Goal: Task Accomplishment & Management: Manage account settings

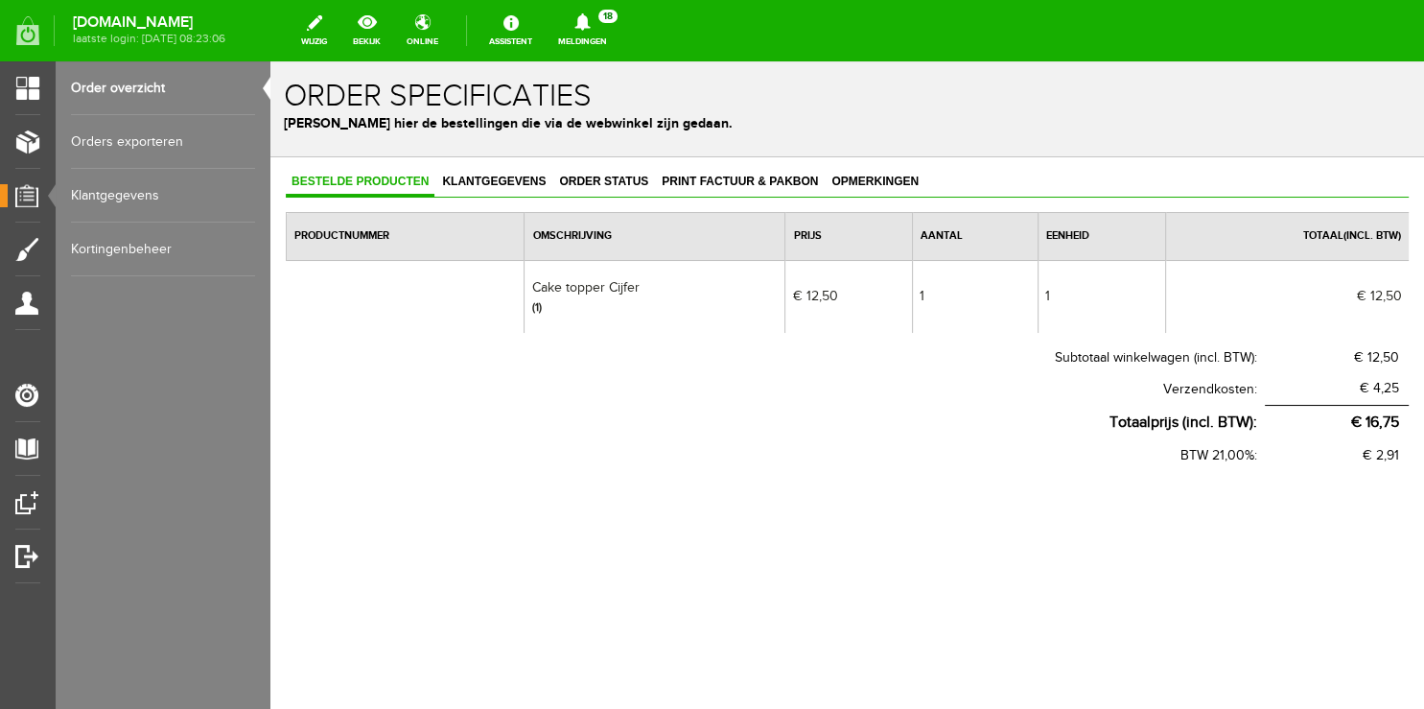
click at [619, 43] on link "Meldingen 18 Nieuwe orders Er is een nieuwe order( #4961 ) geplaatst door [PERS…" at bounding box center [583, 31] width 72 height 42
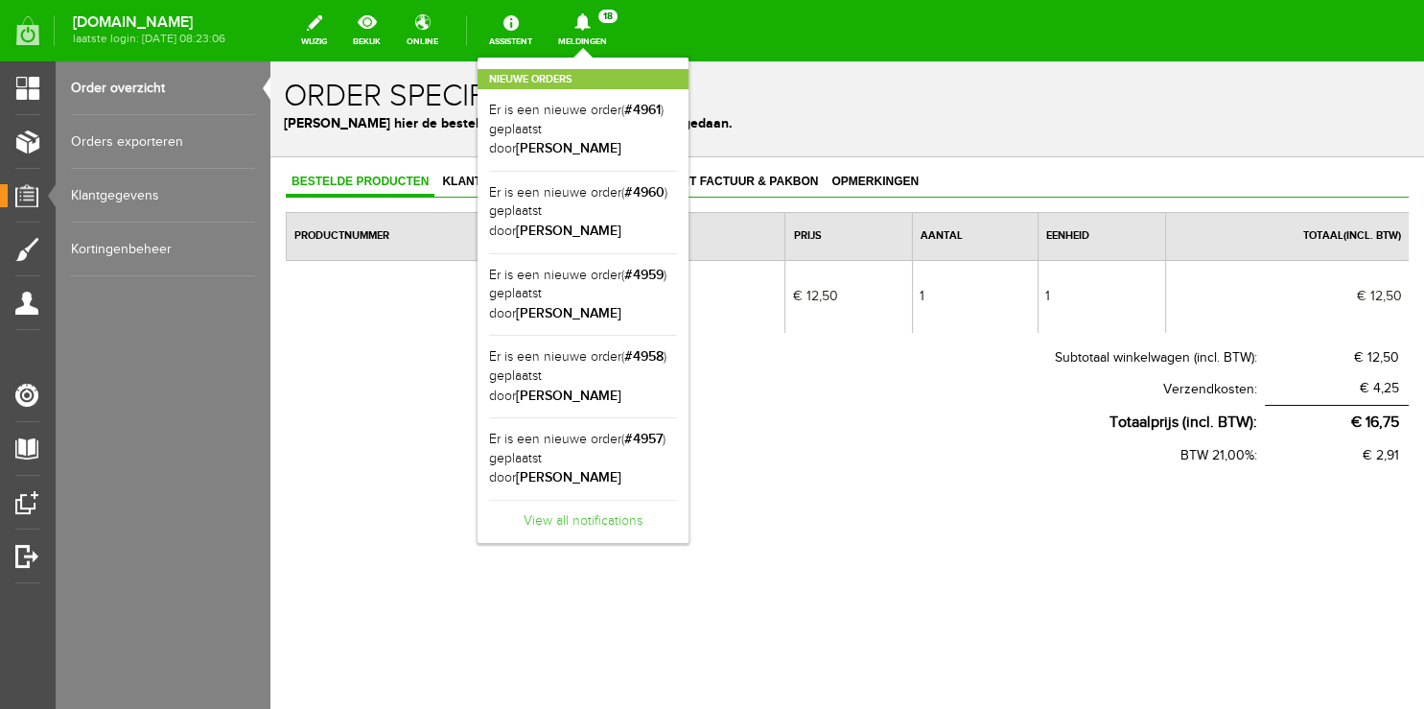
click at [612, 500] on link "View all notifications" at bounding box center [583, 516] width 188 height 32
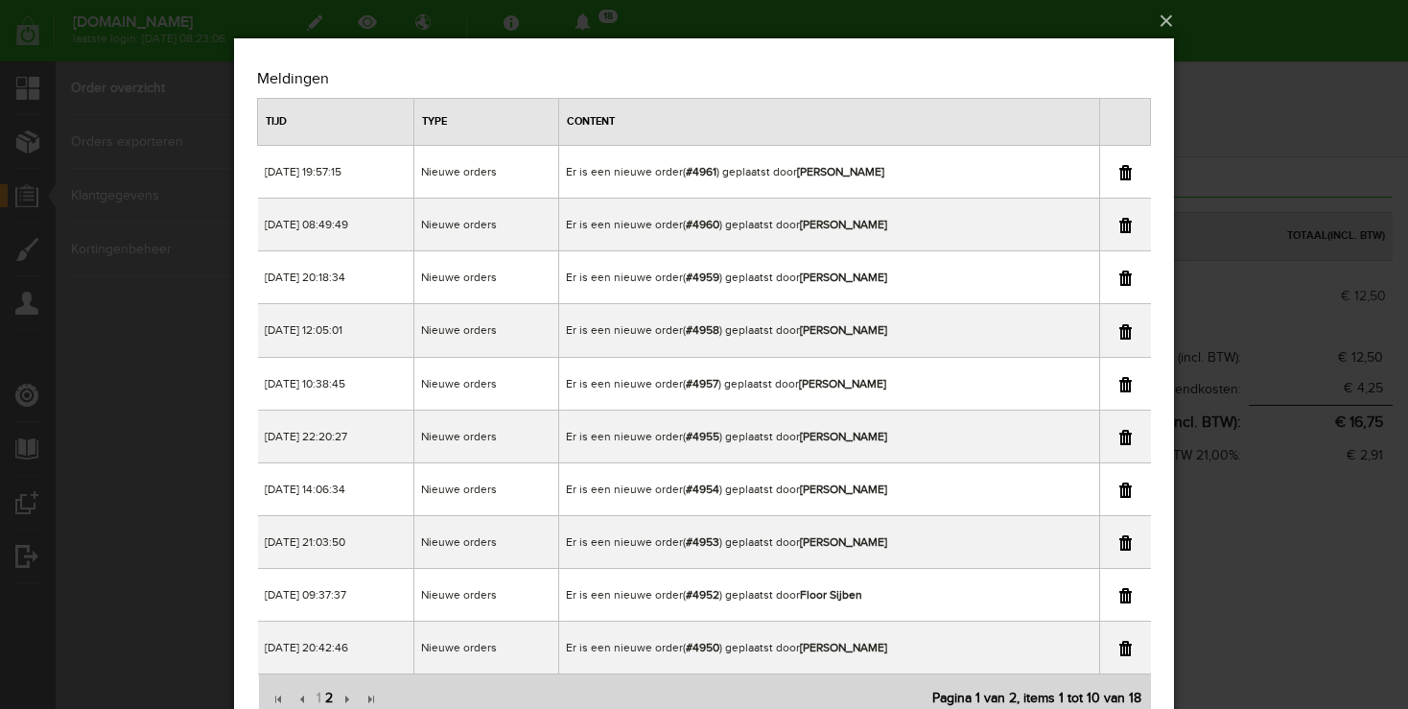
click at [332, 698] on span "2" at bounding box center [329, 698] width 12 height 38
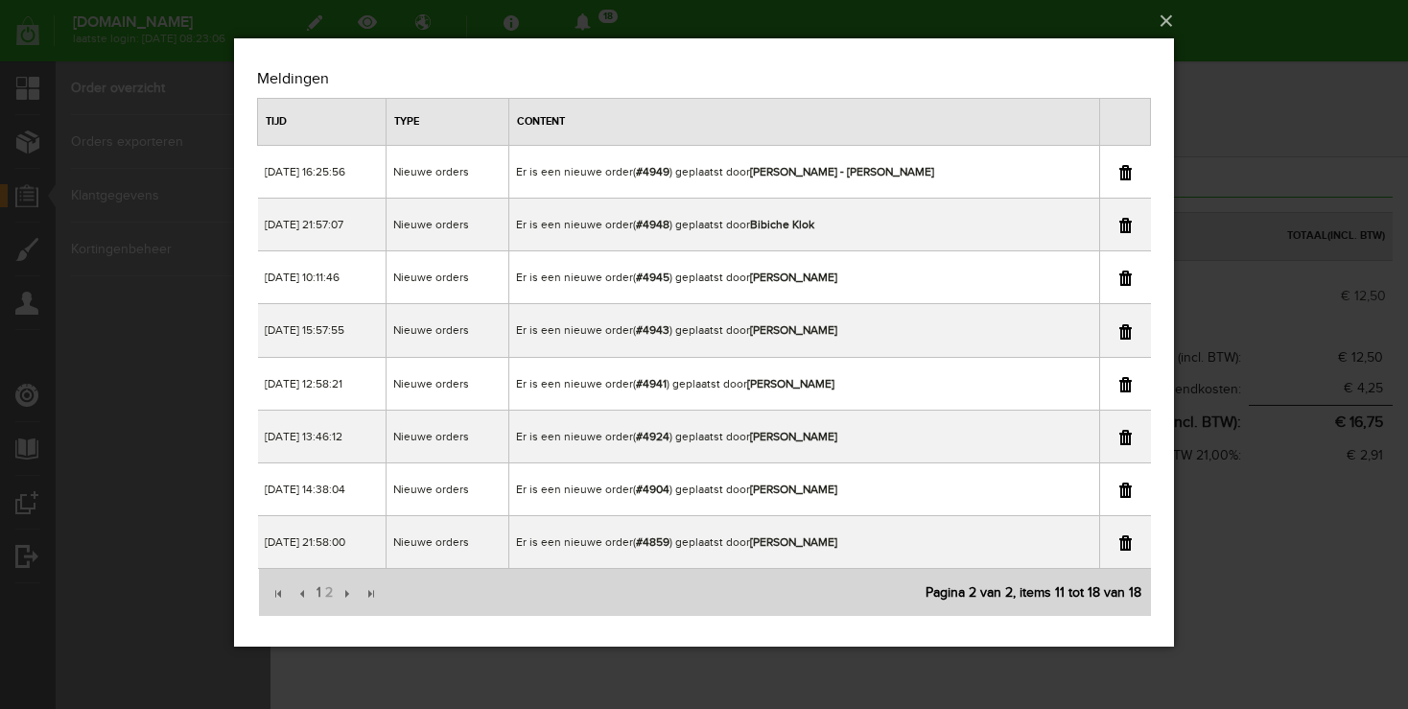
click at [1126, 280] on link at bounding box center [1125, 277] width 12 height 15
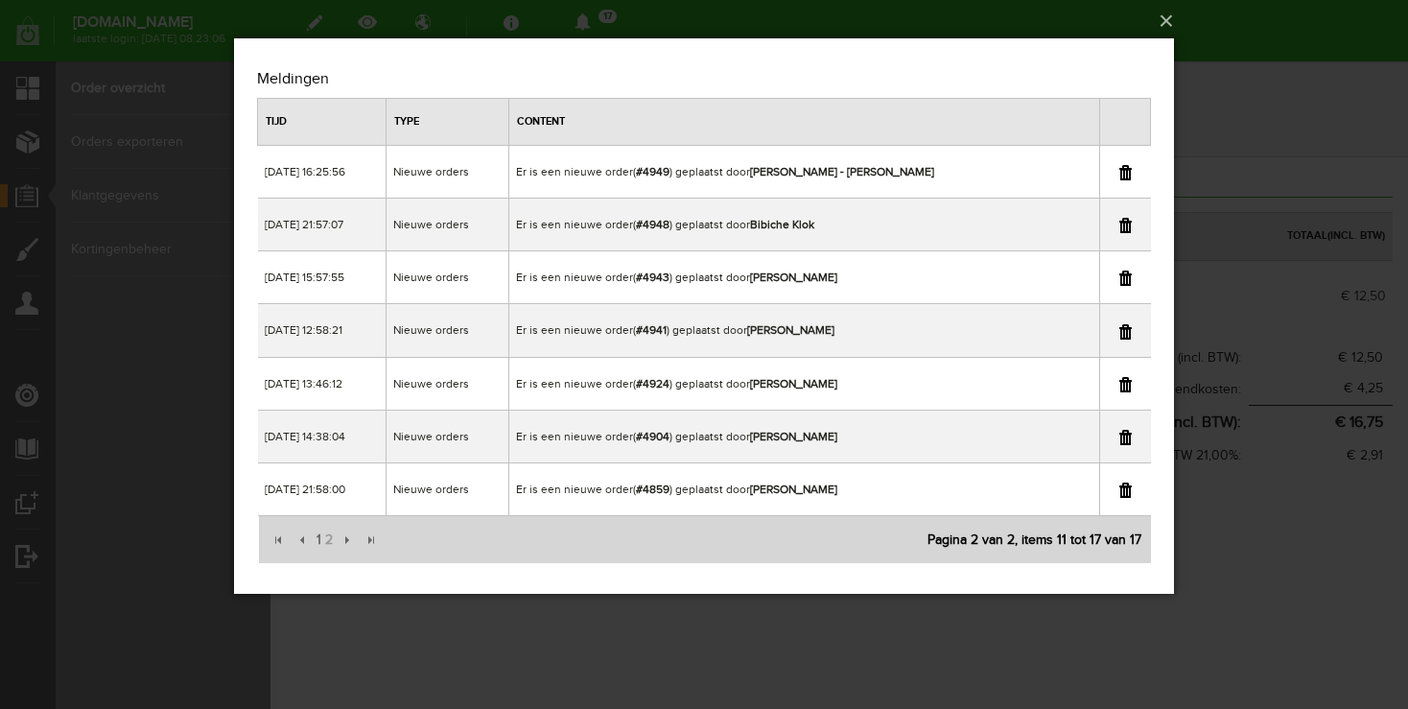
click at [1226, 100] on div "×" at bounding box center [704, 354] width 1408 height 709
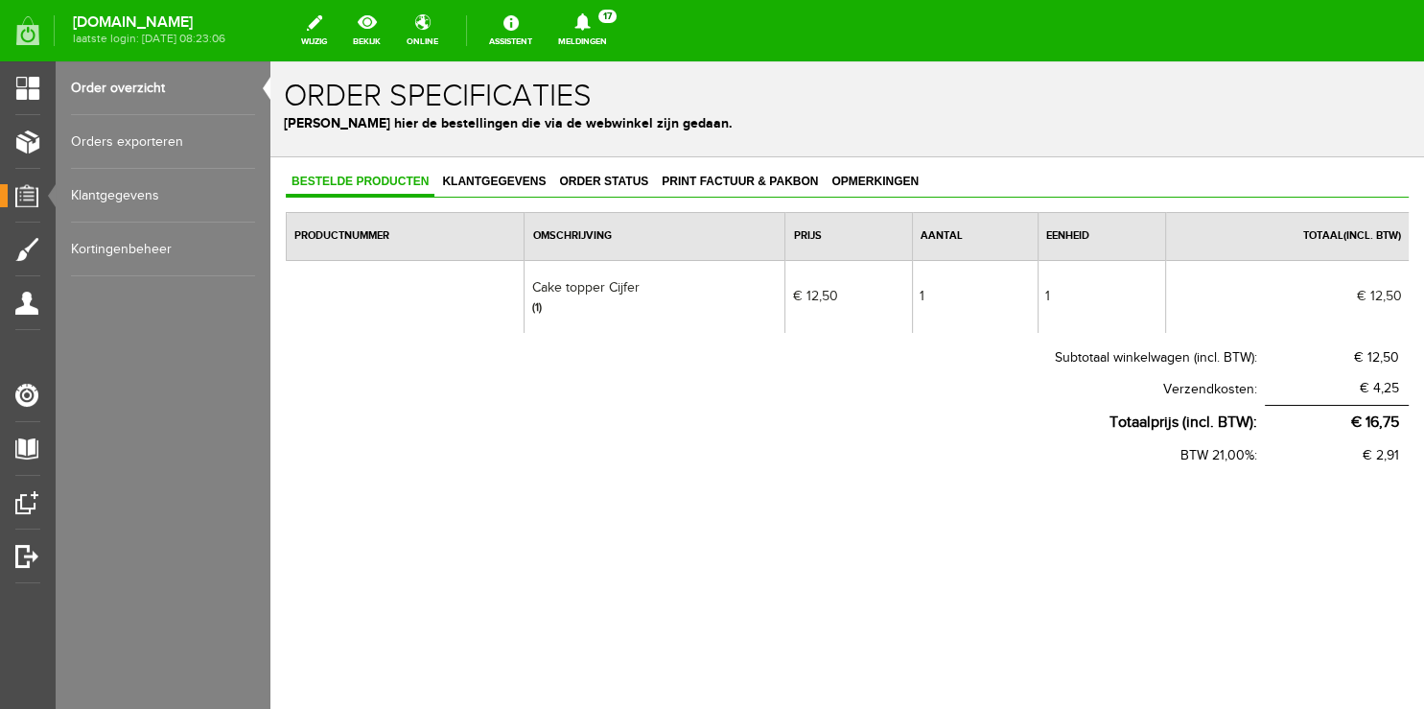
click at [117, 98] on link "Order overzicht" at bounding box center [163, 88] width 184 height 54
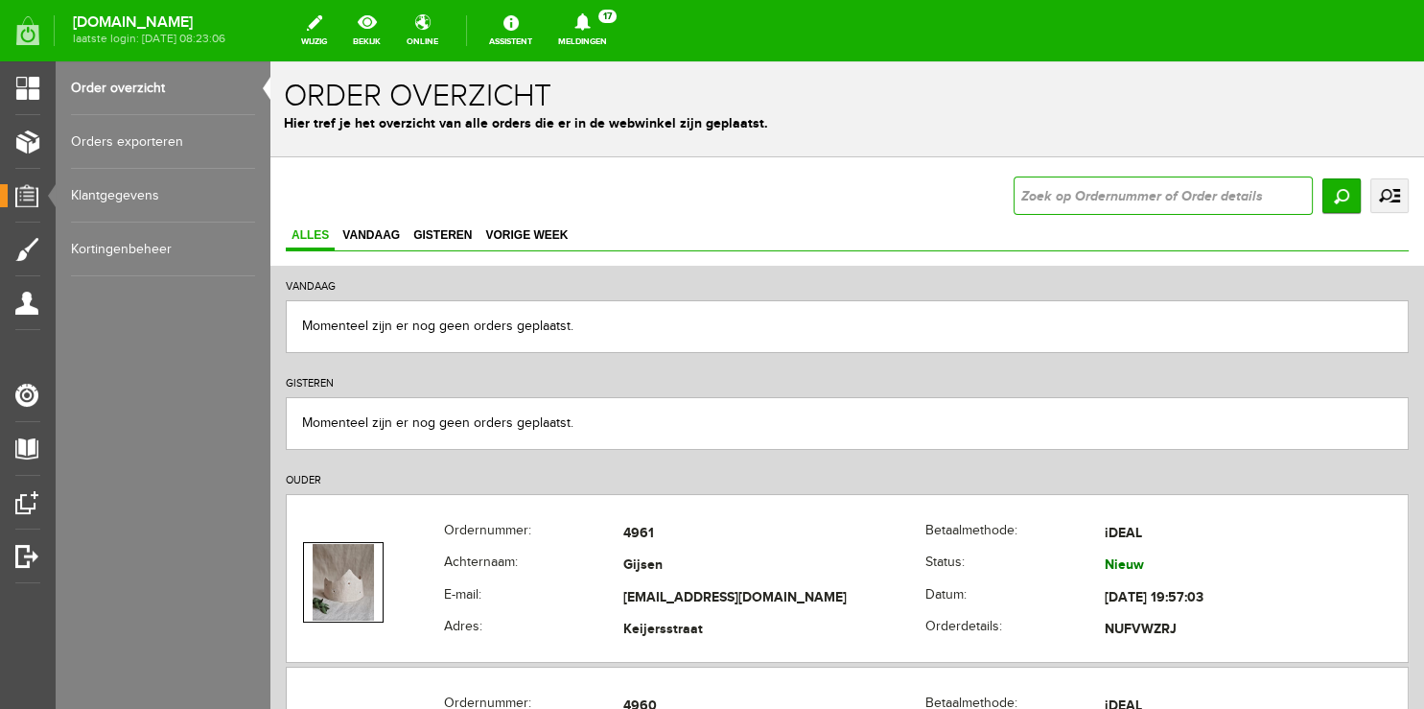
click at [1059, 188] on input "text" at bounding box center [1163, 195] width 299 height 38
type input "4949"
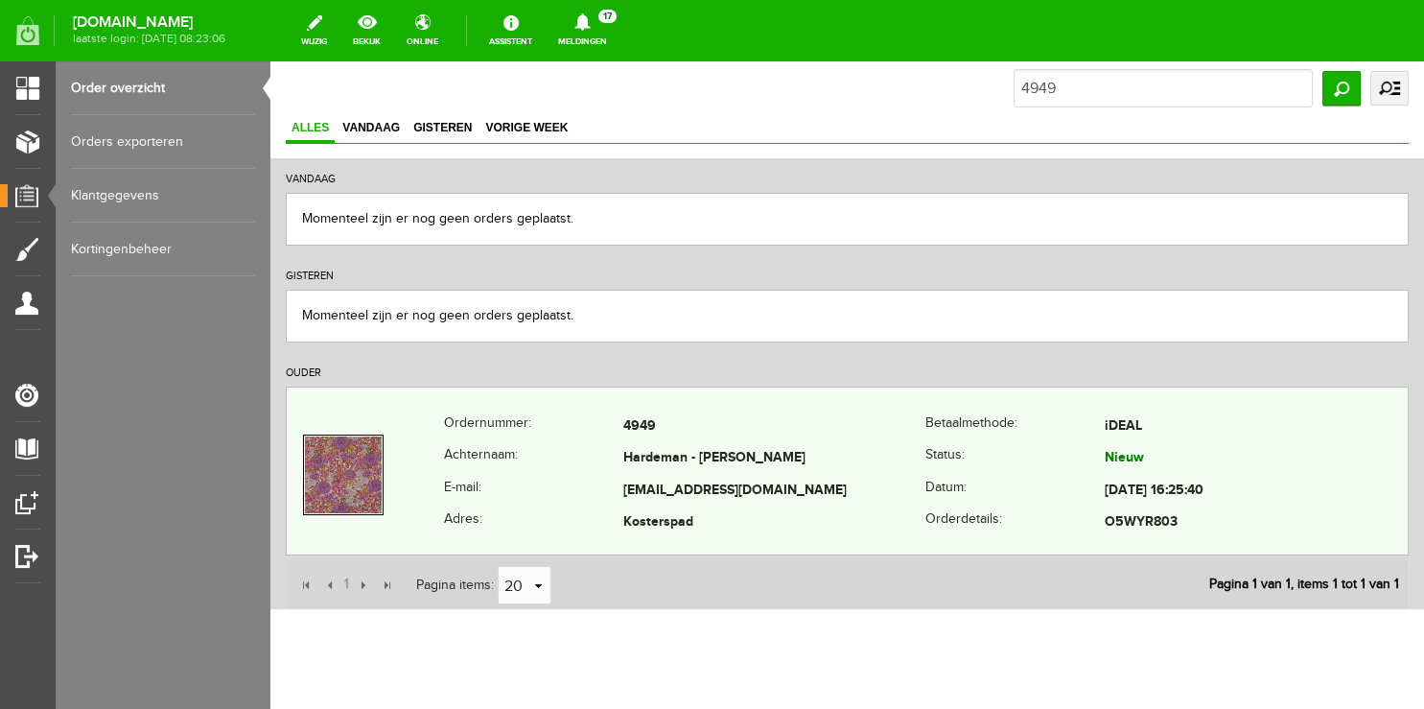
scroll to position [150, 0]
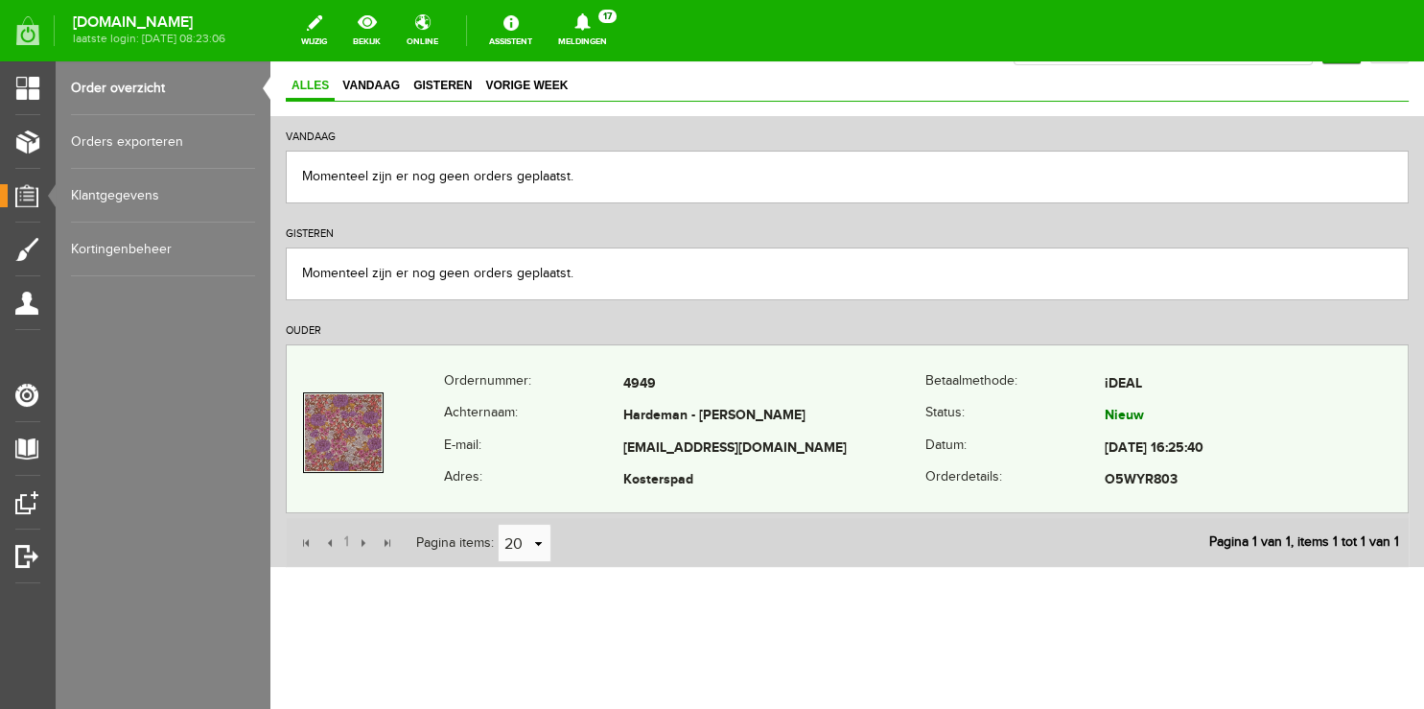
click at [478, 422] on th "Achternaam:" at bounding box center [533, 417] width 179 height 33
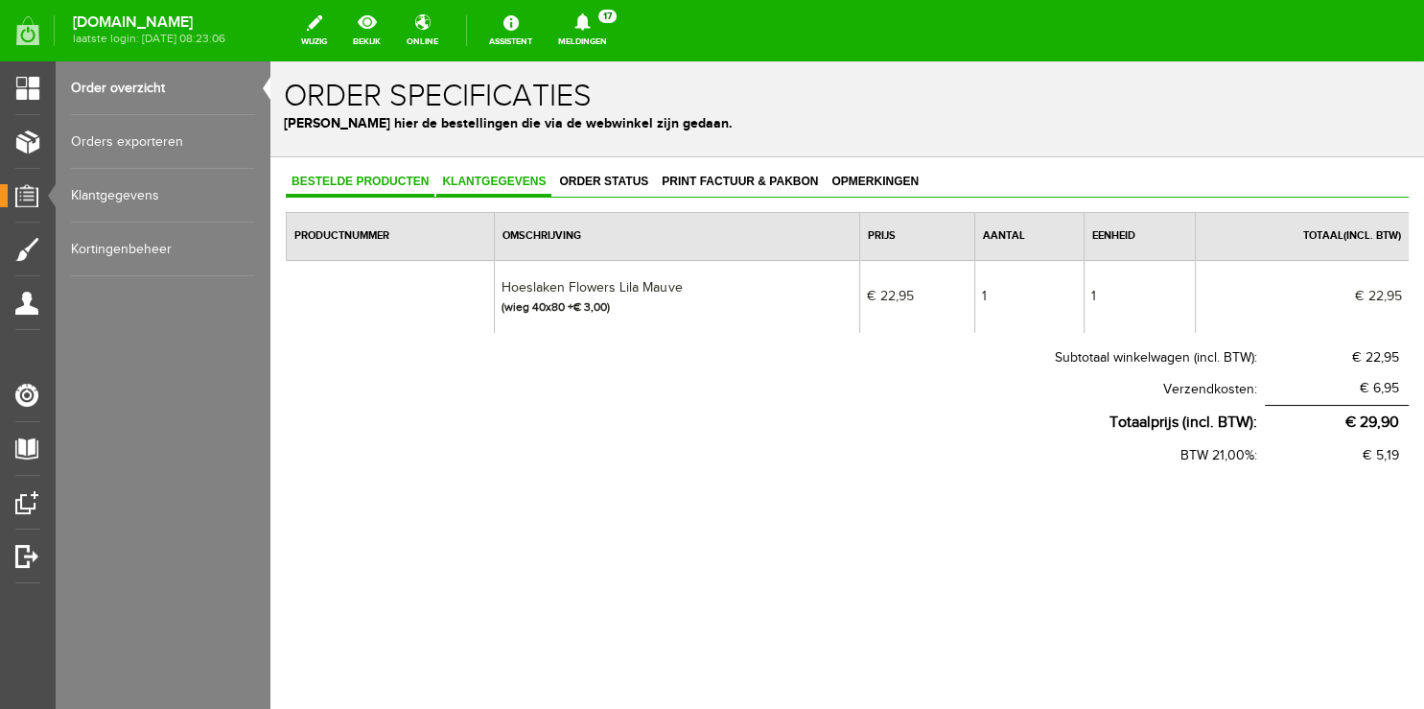
click at [502, 180] on span "Klantgegevens" at bounding box center [493, 181] width 115 height 13
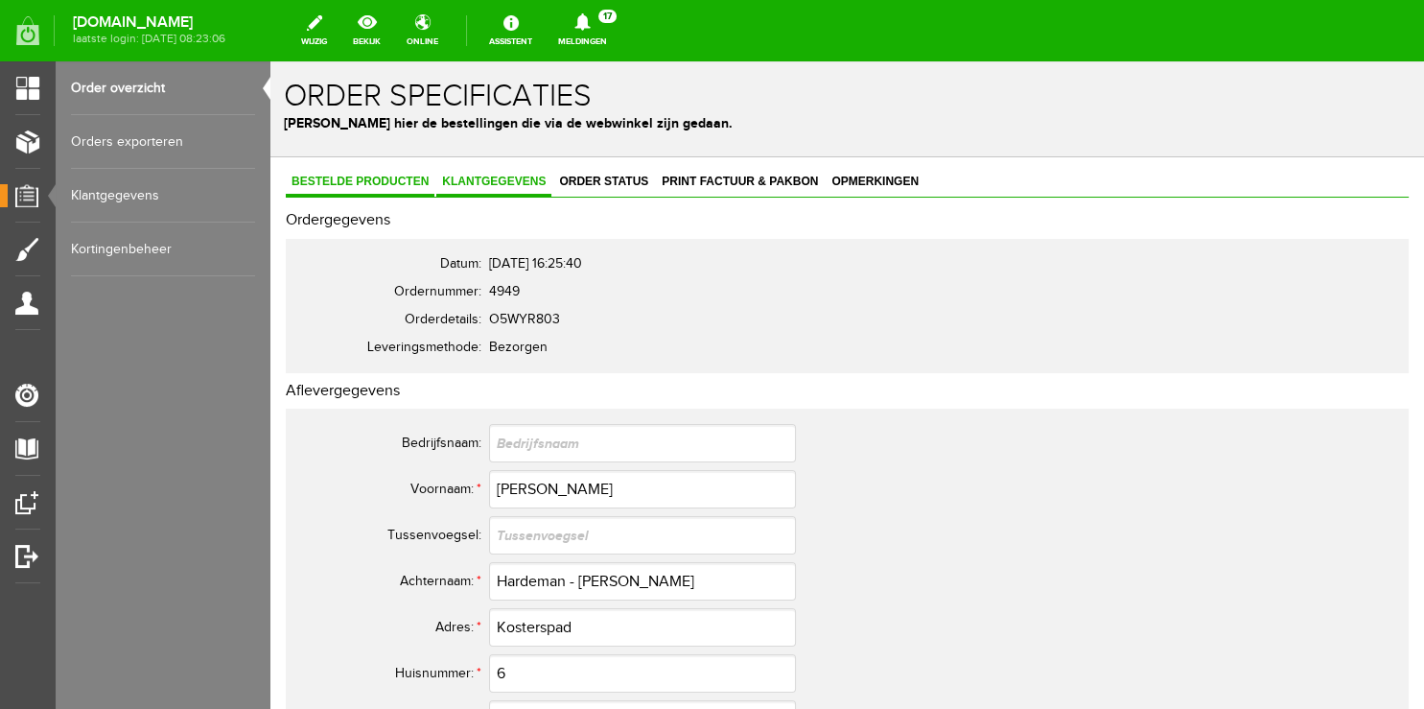
click at [405, 180] on span "Bestelde producten" at bounding box center [360, 181] width 149 height 13
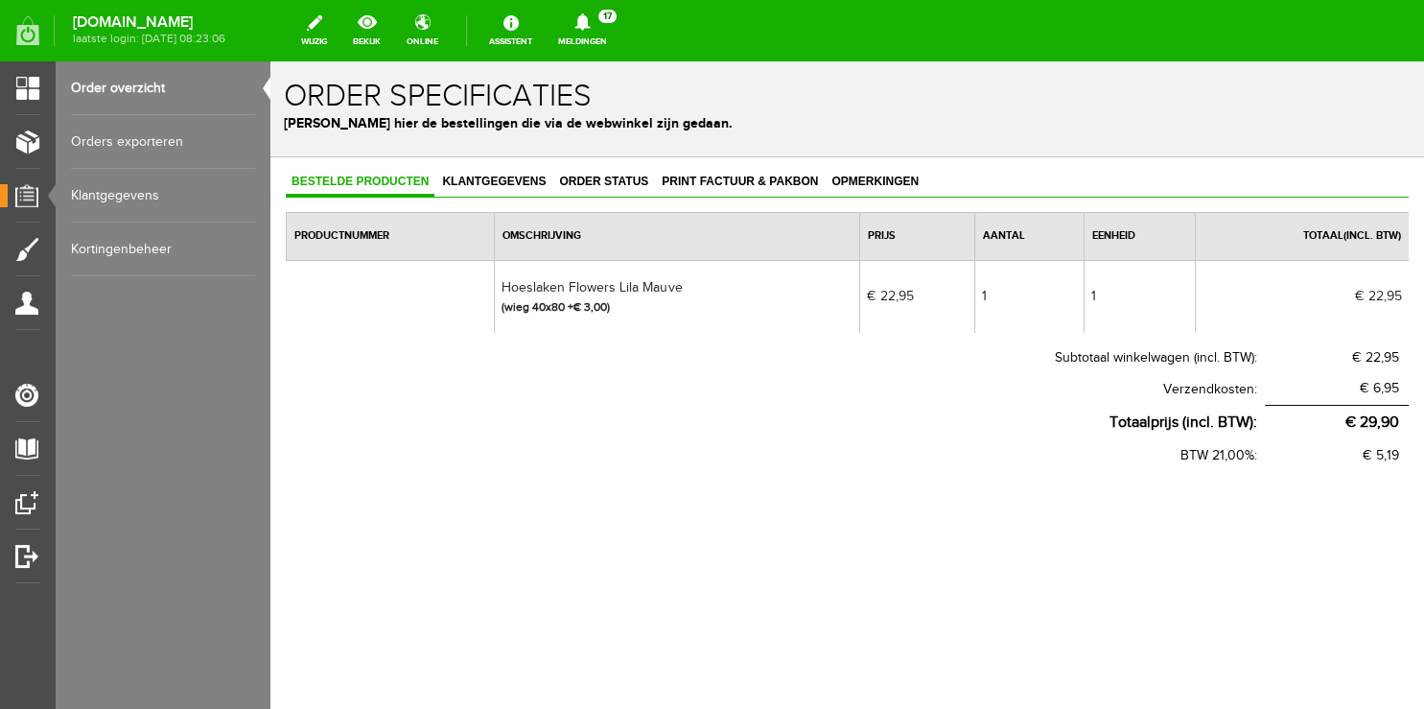
click at [155, 90] on link "Order overzicht" at bounding box center [163, 88] width 184 height 54
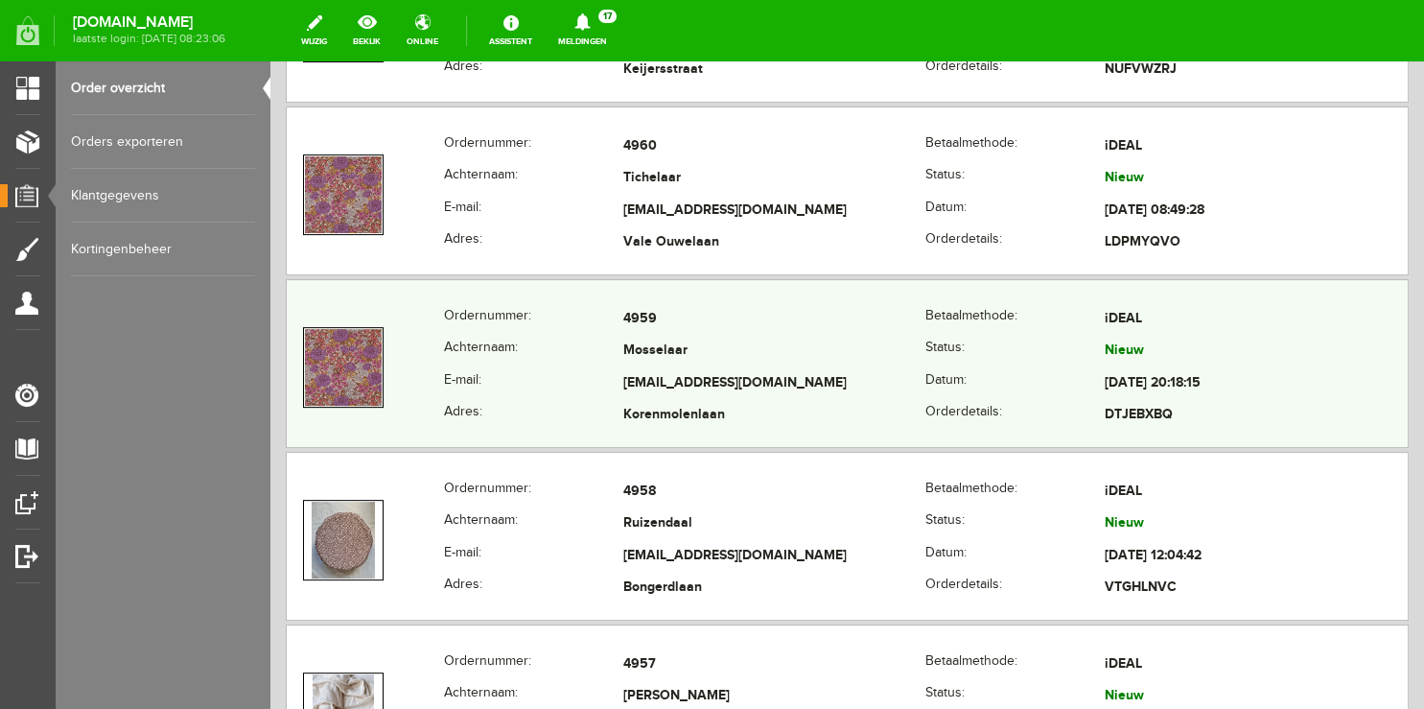
scroll to position [607, 0]
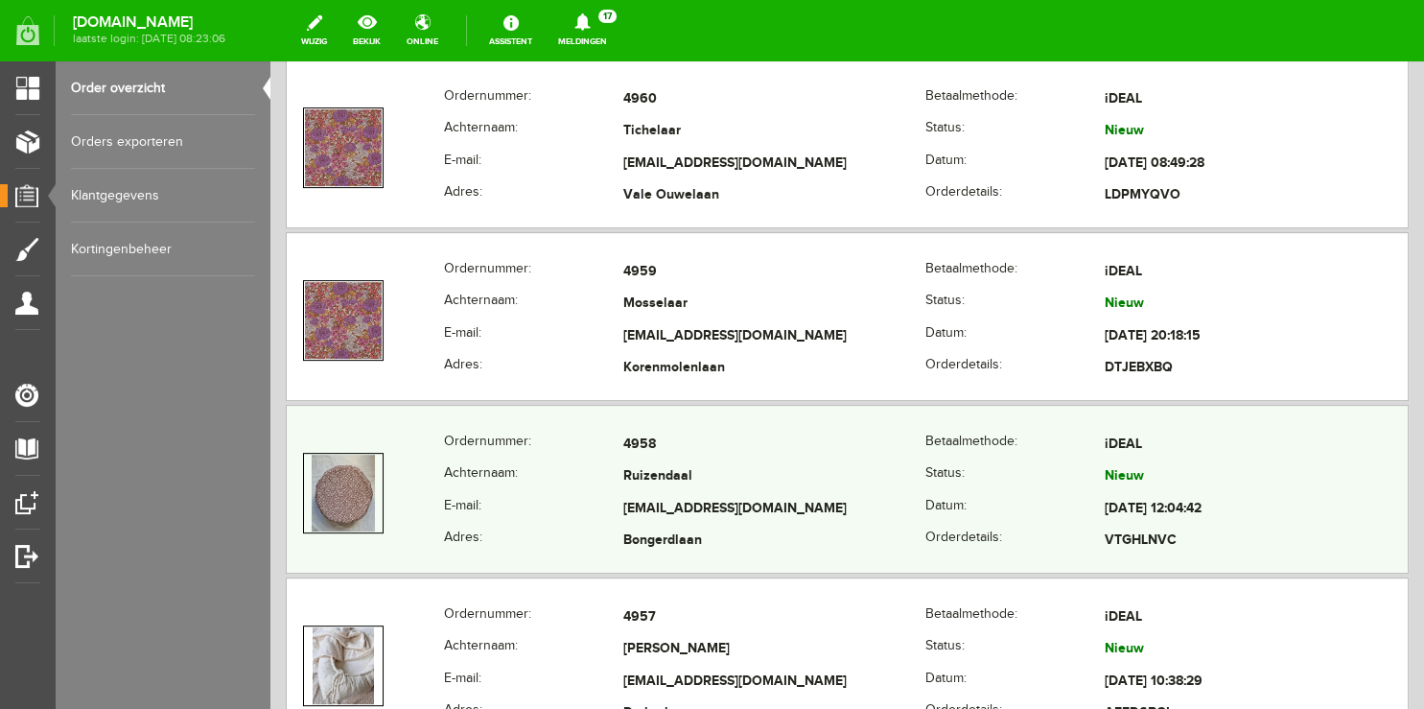
click at [537, 476] on th "Achternaam:" at bounding box center [533, 477] width 179 height 33
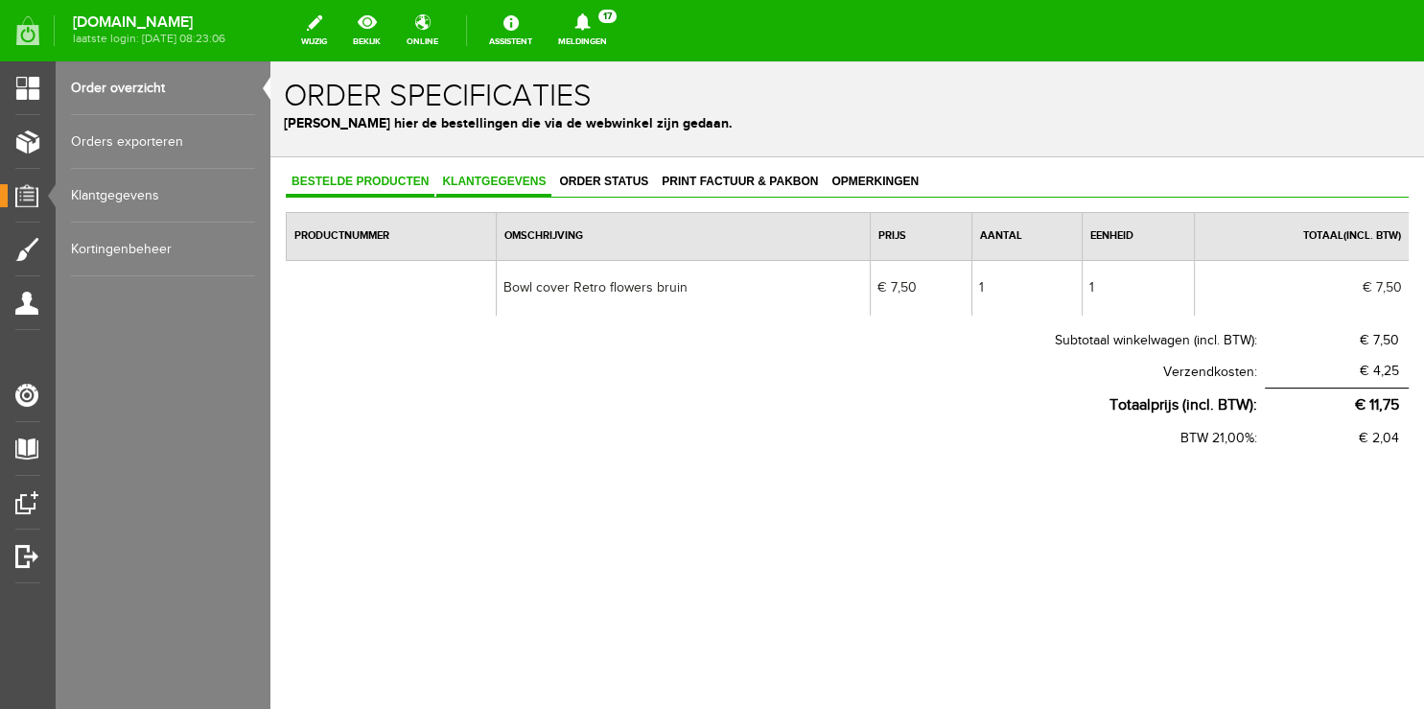
click at [501, 172] on link "Klantgegevens" at bounding box center [493, 183] width 115 height 28
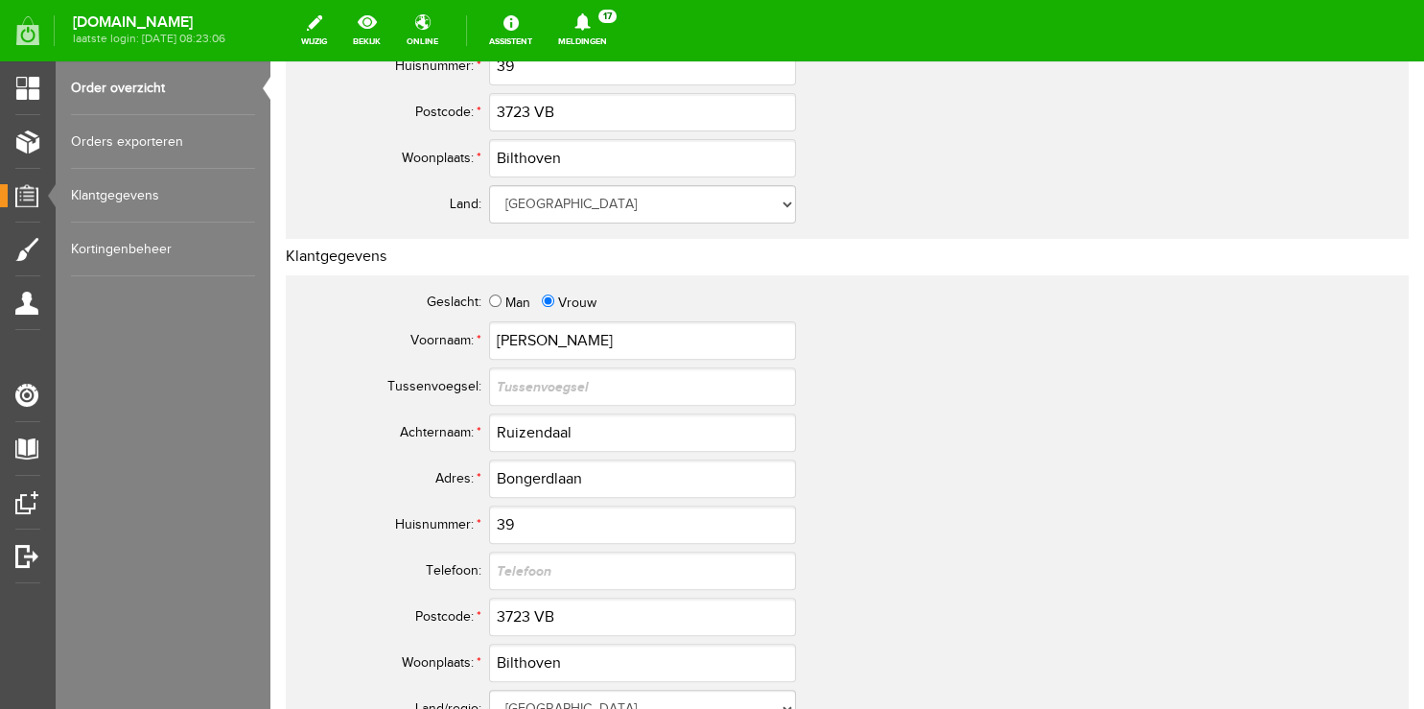
scroll to position [101, 0]
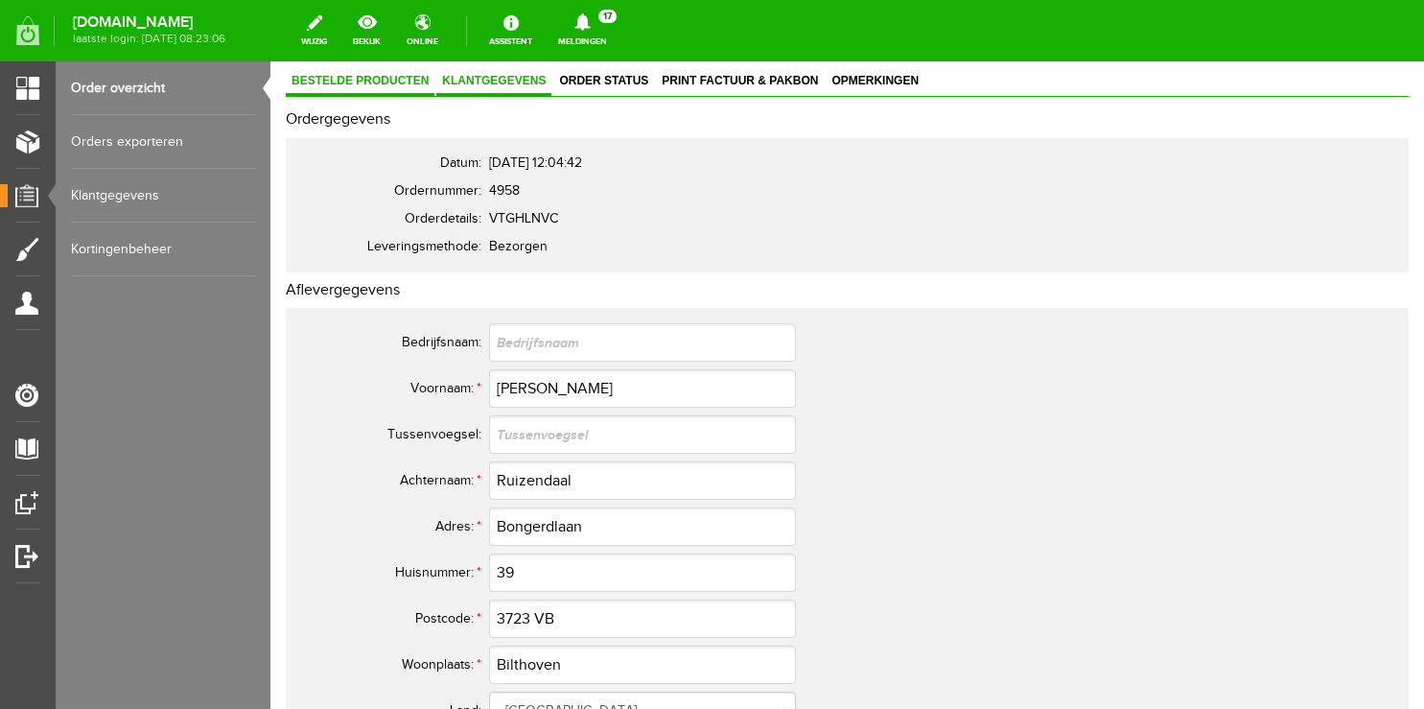
click at [400, 81] on span "Bestelde producten" at bounding box center [360, 80] width 149 height 13
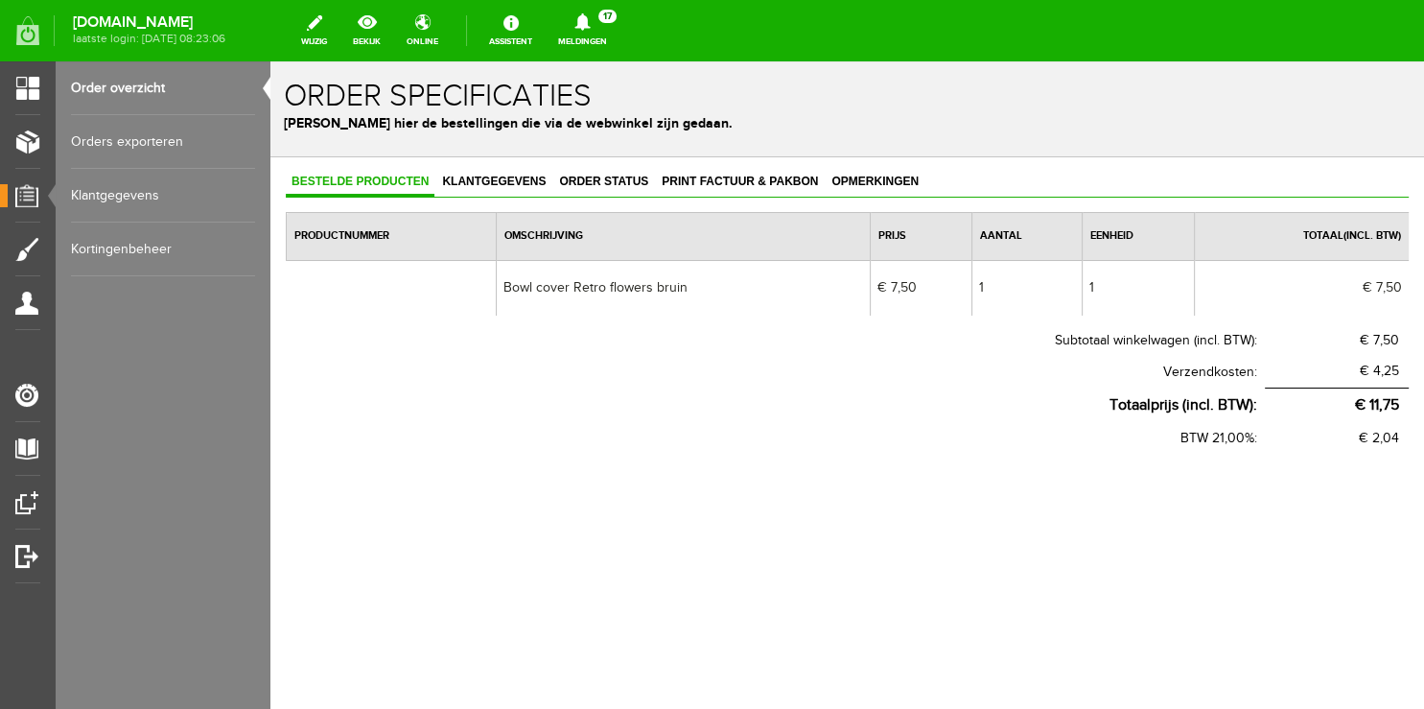
scroll to position [0, 0]
click at [105, 82] on link "Order overzicht" at bounding box center [163, 88] width 184 height 54
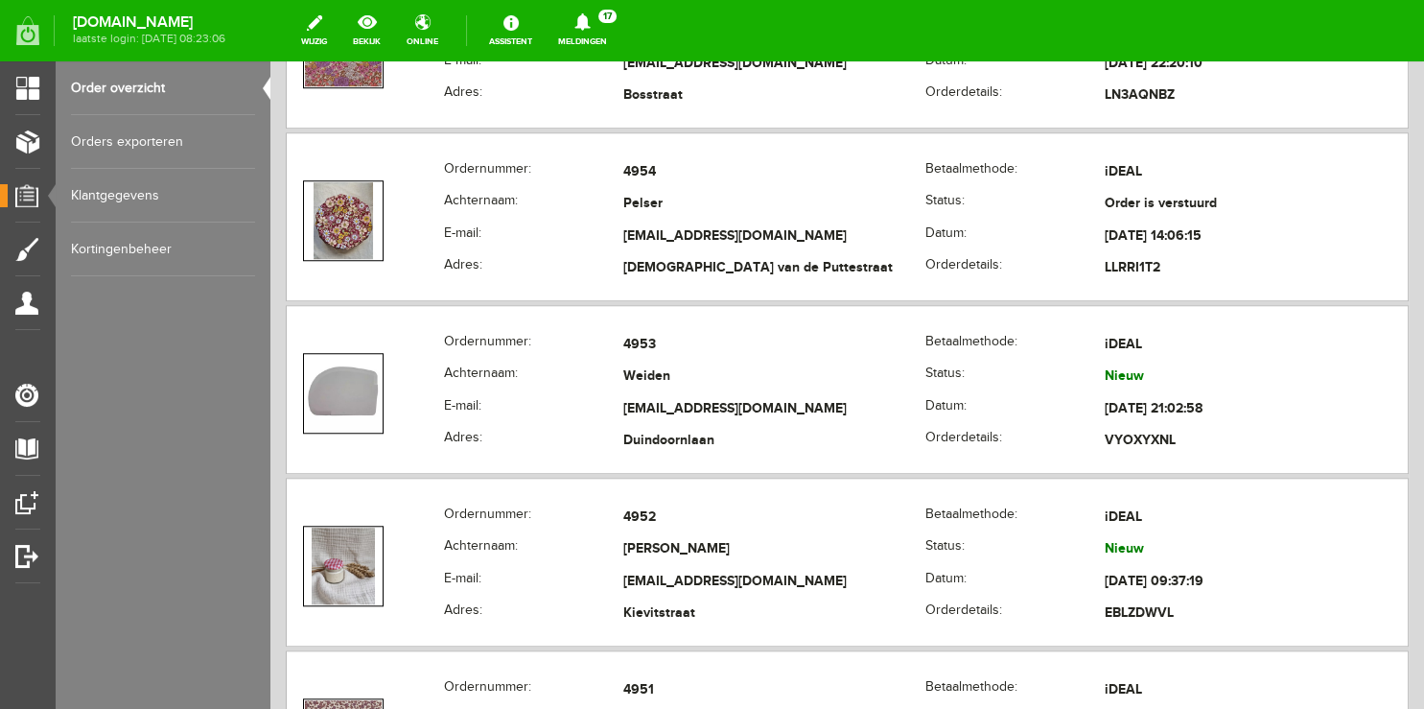
scroll to position [1620, 0]
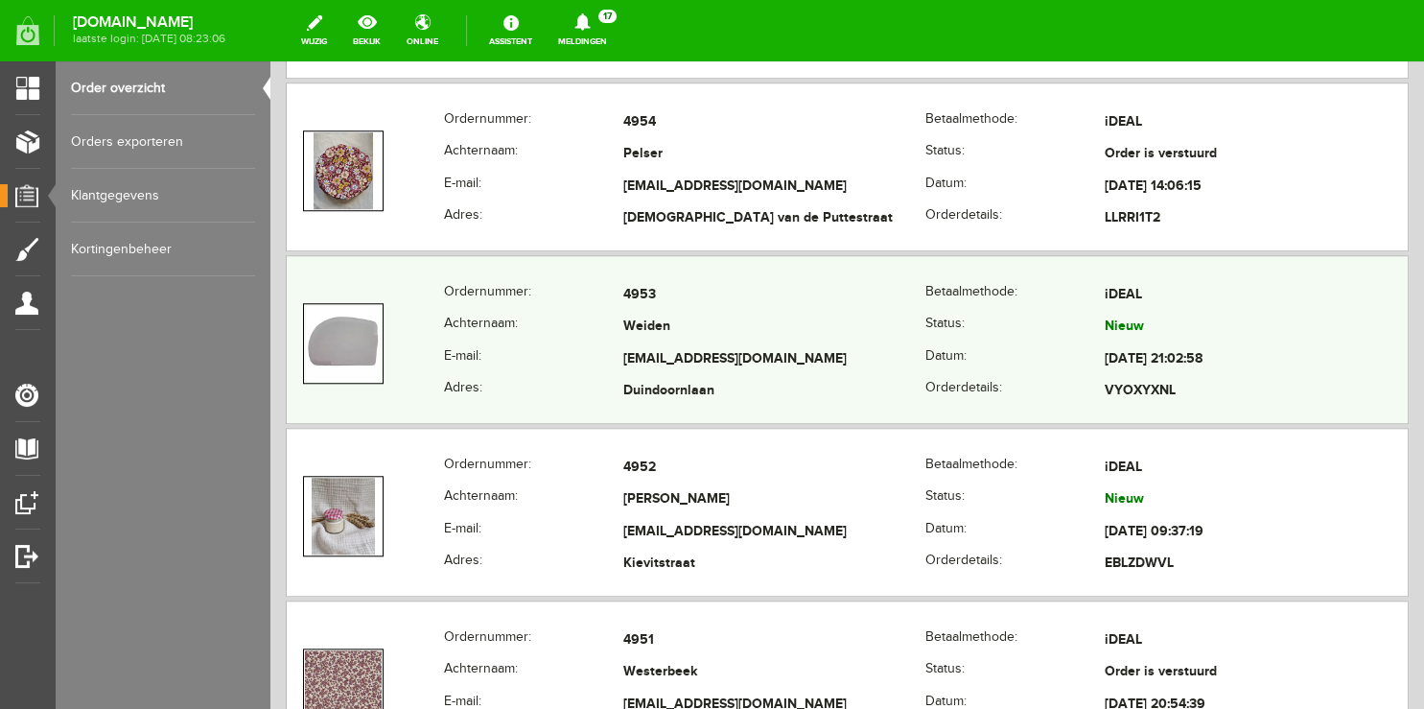
click at [522, 319] on th "Achternaam:" at bounding box center [533, 328] width 179 height 33
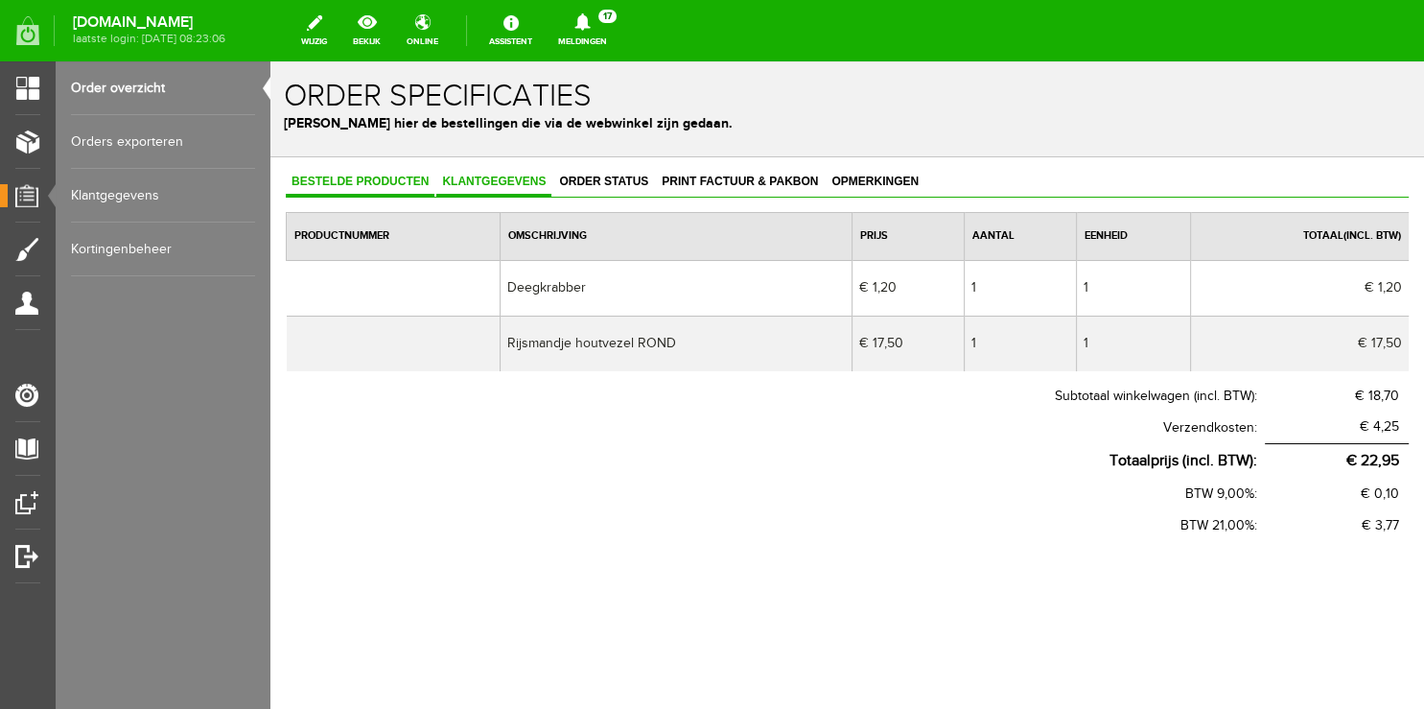
click at [531, 175] on link "Klantgegevens" at bounding box center [493, 183] width 115 height 28
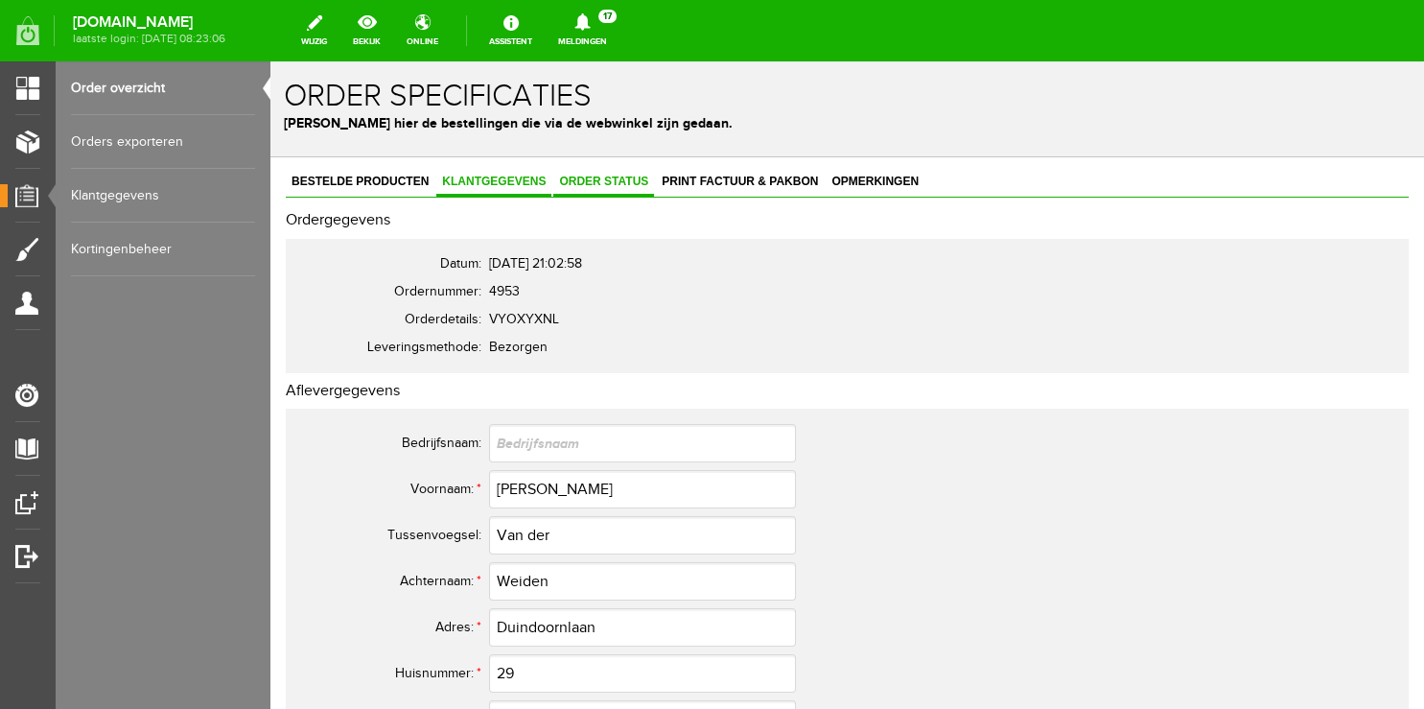
click at [589, 182] on span "Order status" at bounding box center [603, 181] width 101 height 13
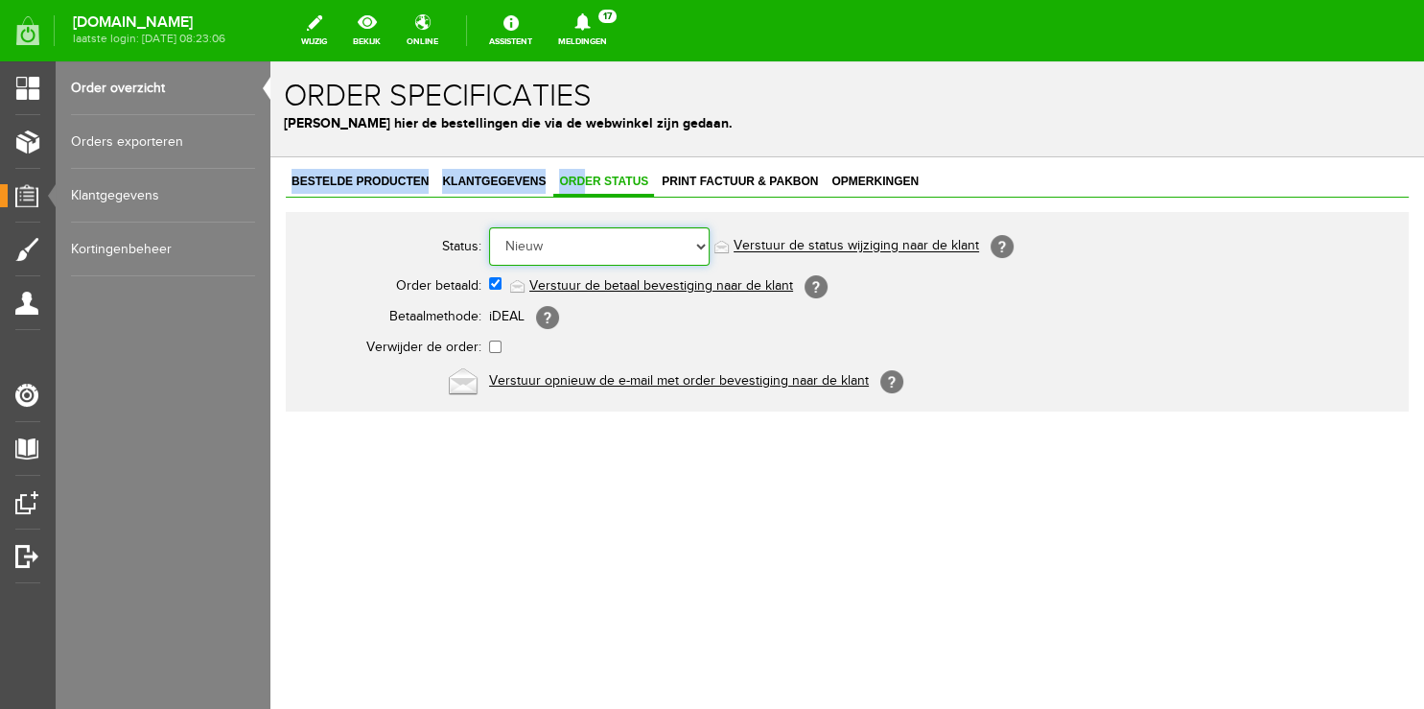
select select "5"
click option "Order is verstuurd" at bounding box center [270, 61] width 0 height 0
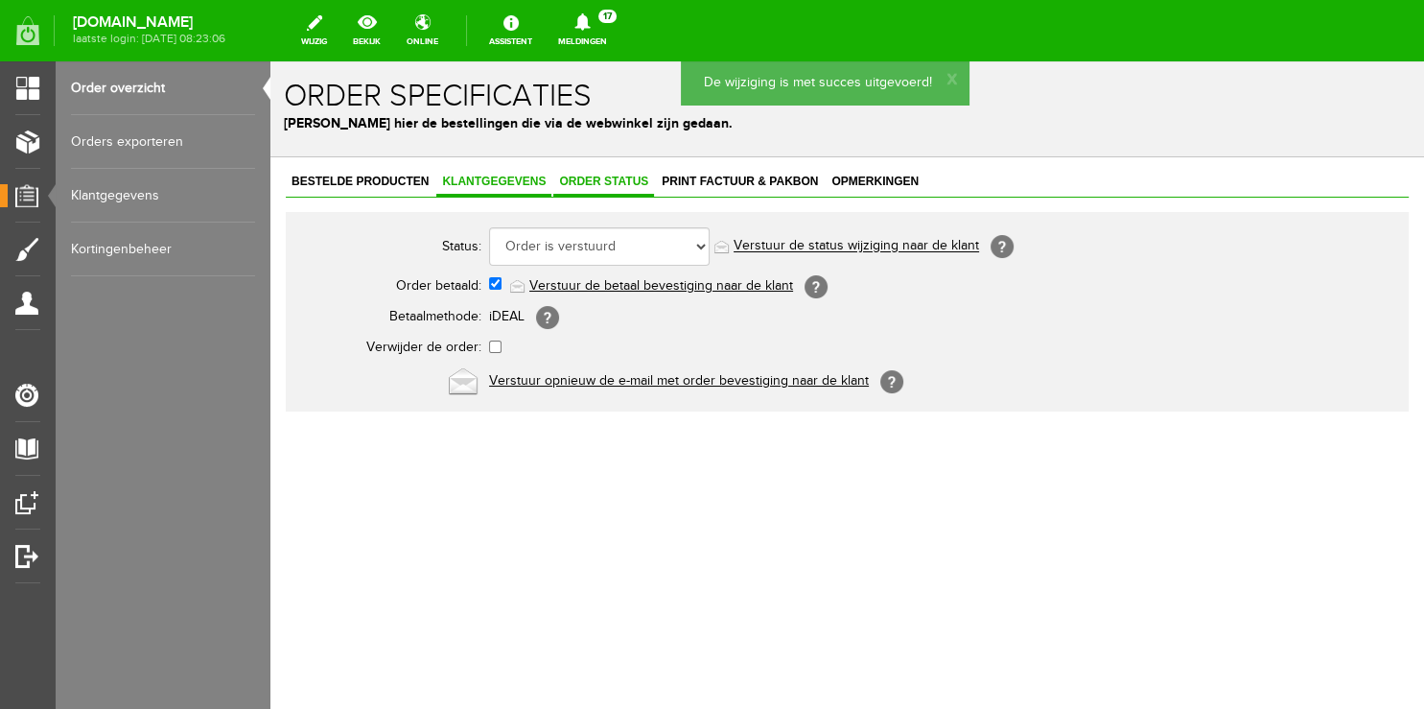
click at [478, 178] on span "Klantgegevens" at bounding box center [493, 181] width 115 height 13
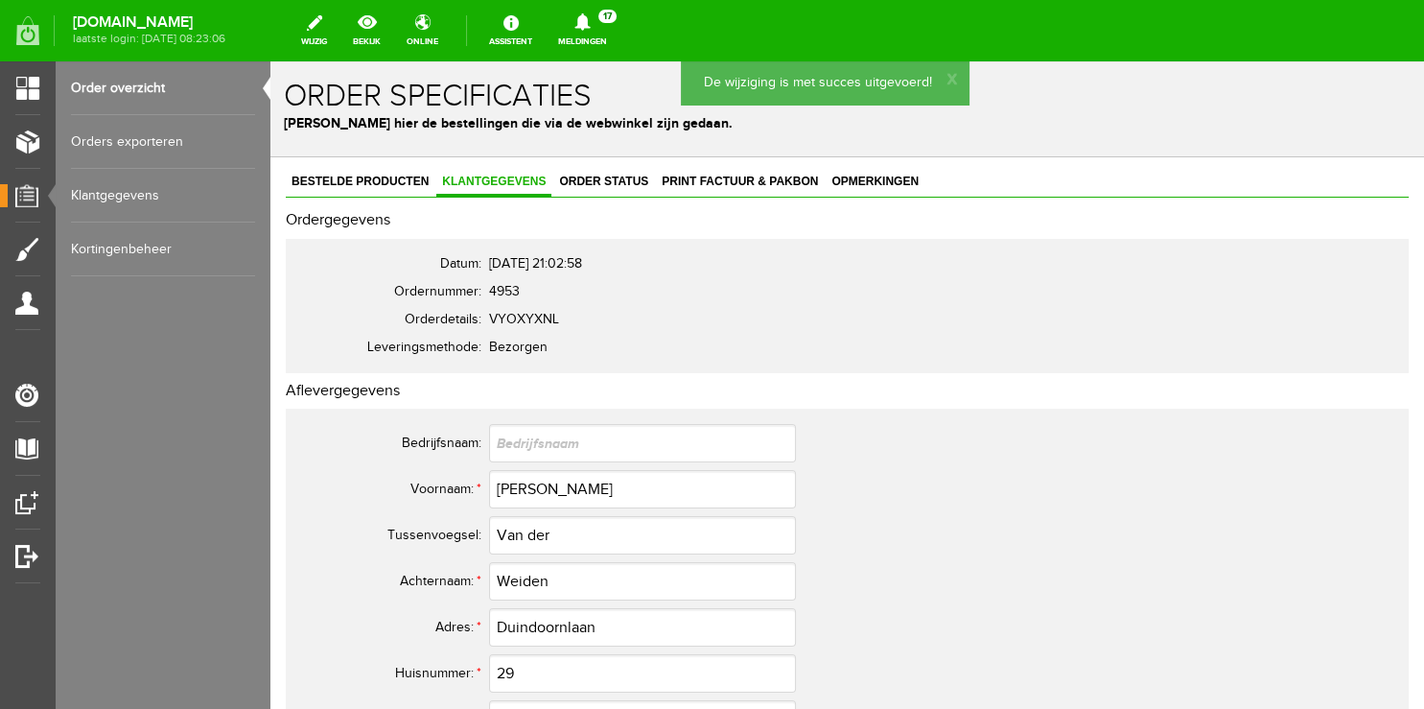
click at [91, 79] on link "Order overzicht" at bounding box center [163, 88] width 184 height 54
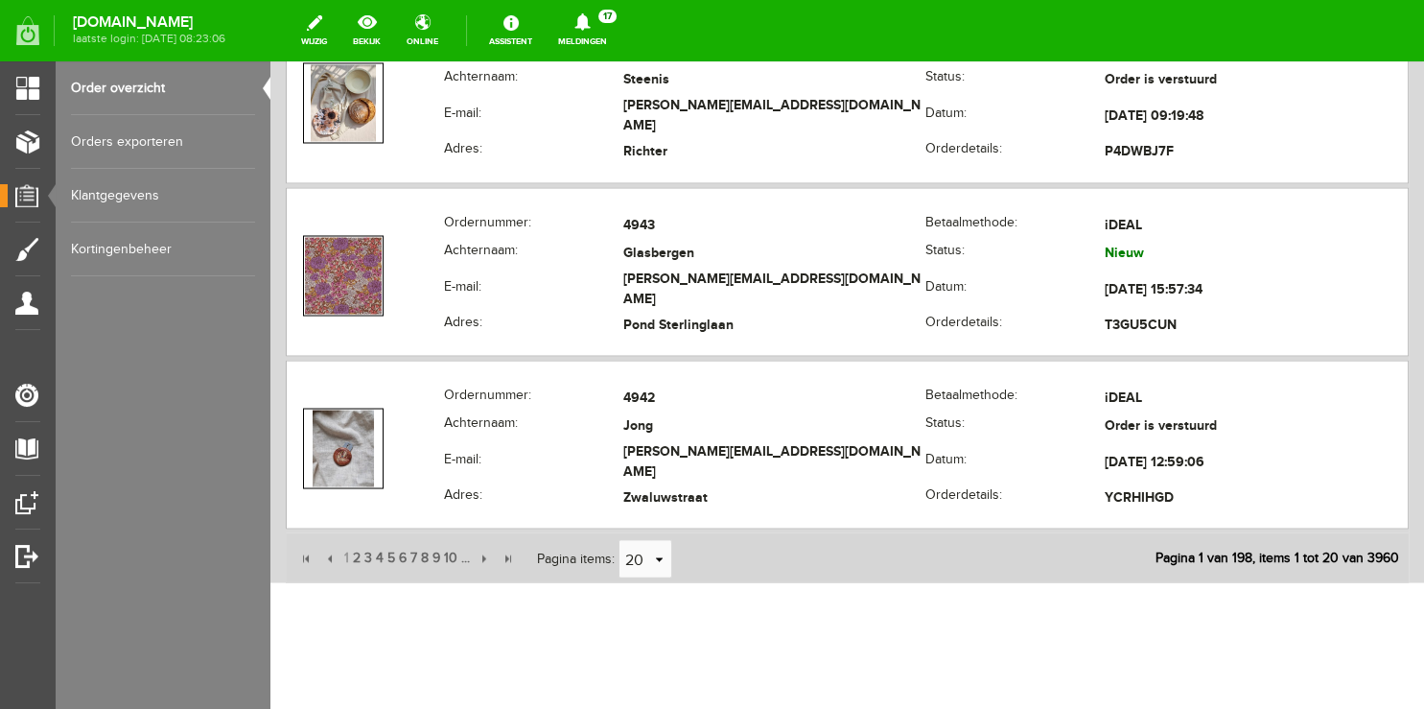
scroll to position [3422, 0]
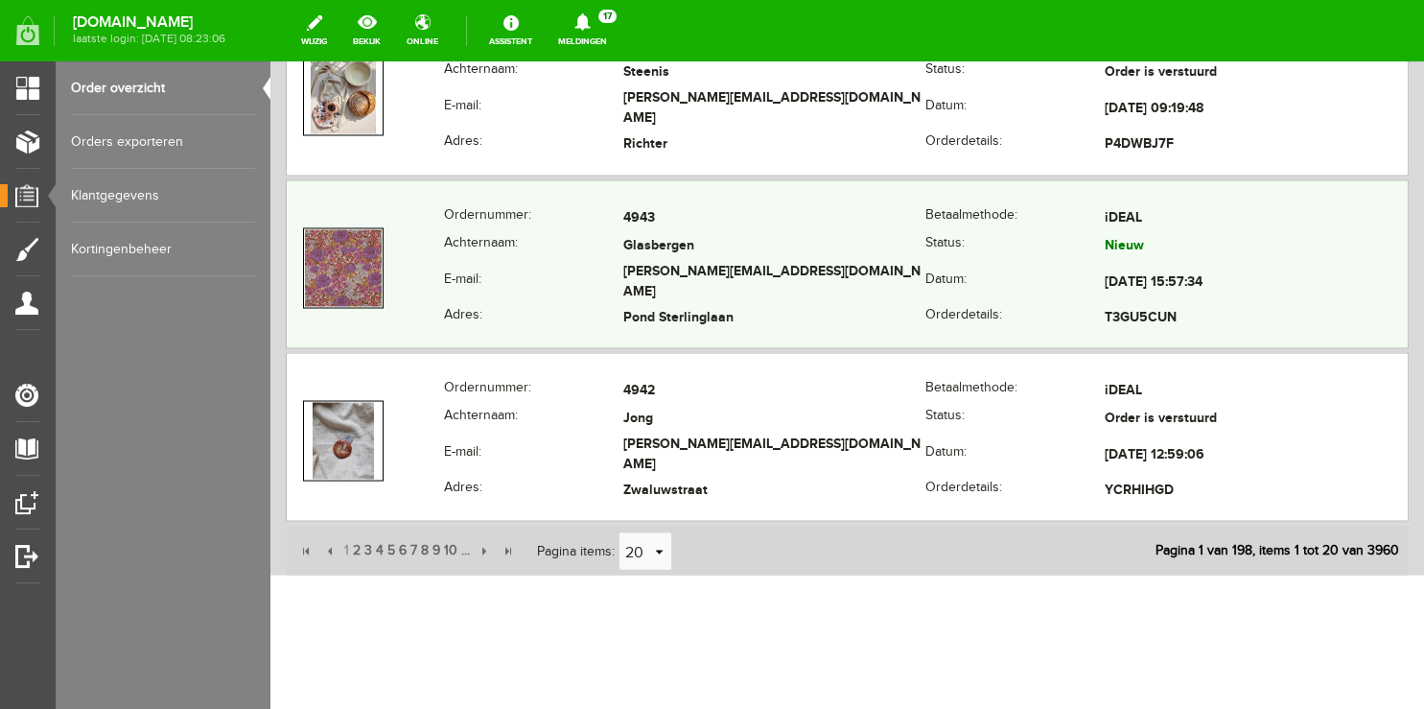
click at [574, 271] on th "E-mail:" at bounding box center [533, 282] width 179 height 44
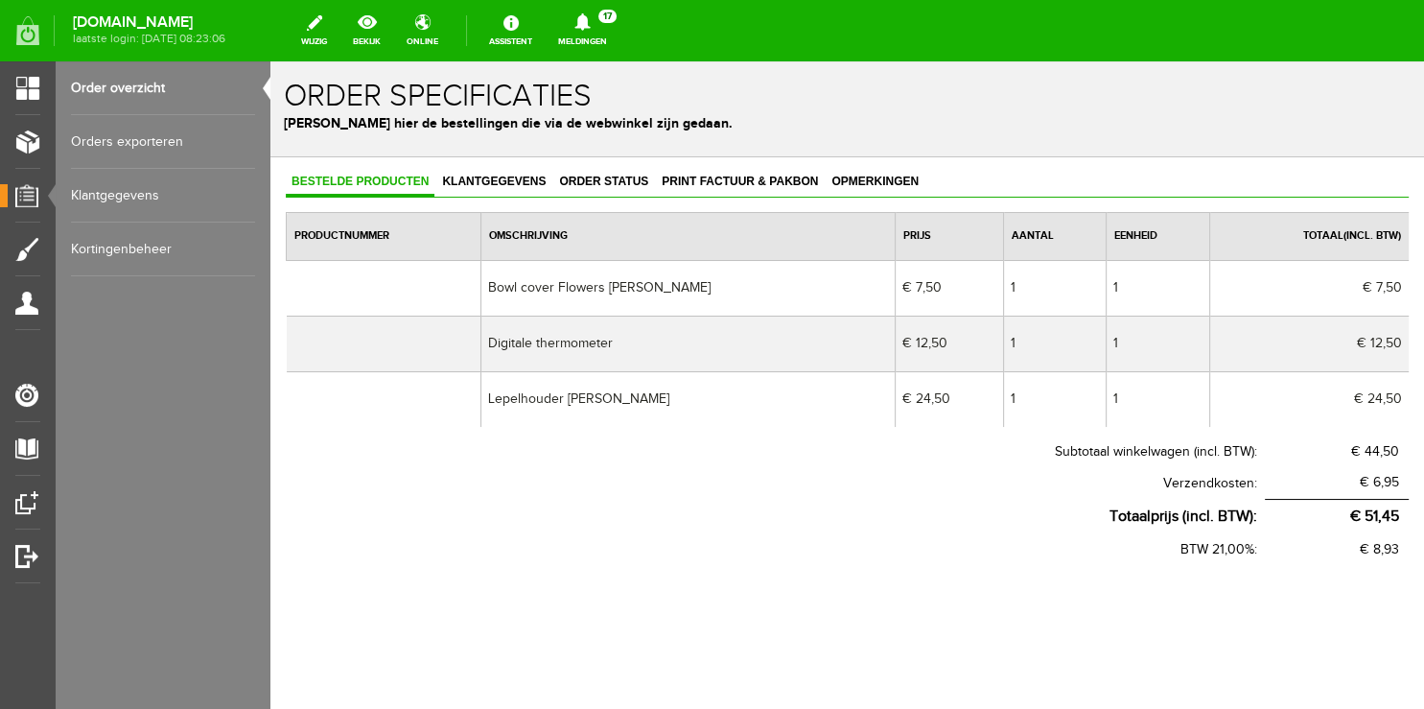
click at [126, 84] on link "Order overzicht" at bounding box center [163, 88] width 184 height 54
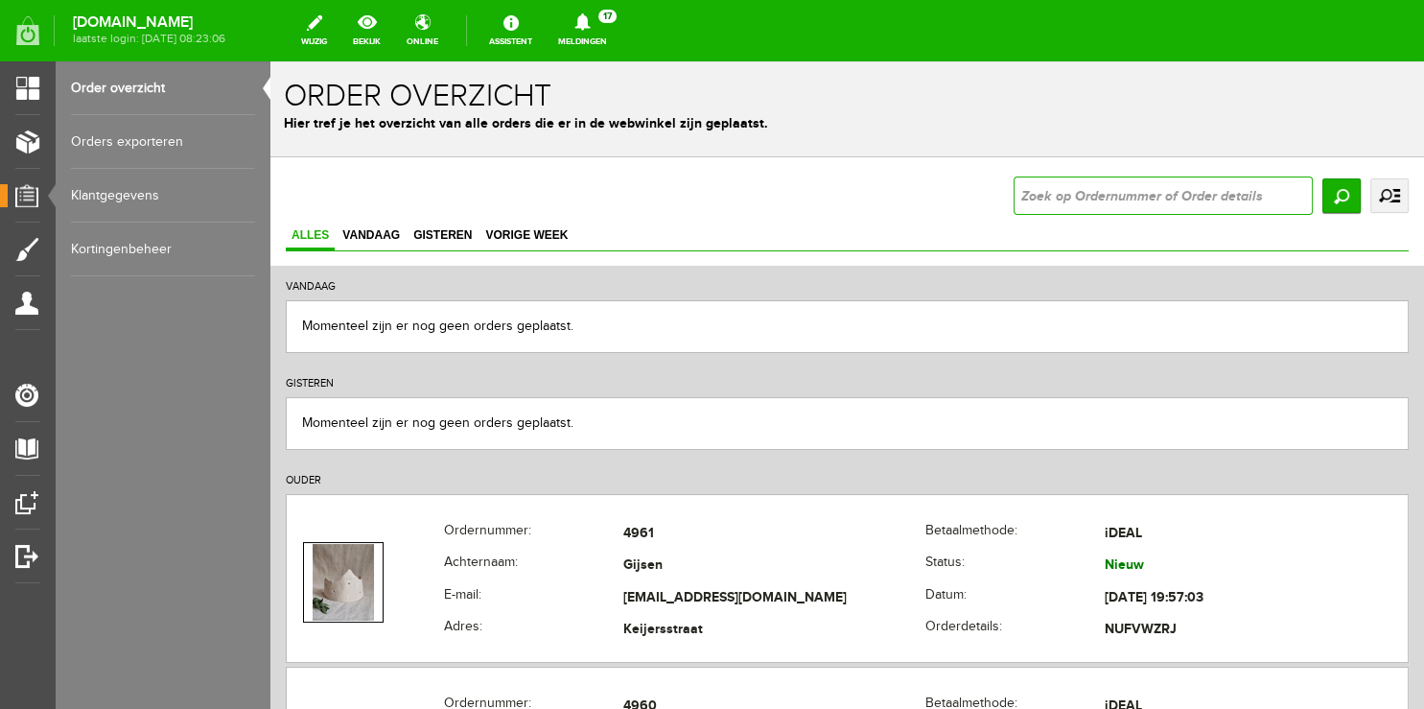
click at [1095, 201] on input "text" at bounding box center [1163, 195] width 299 height 38
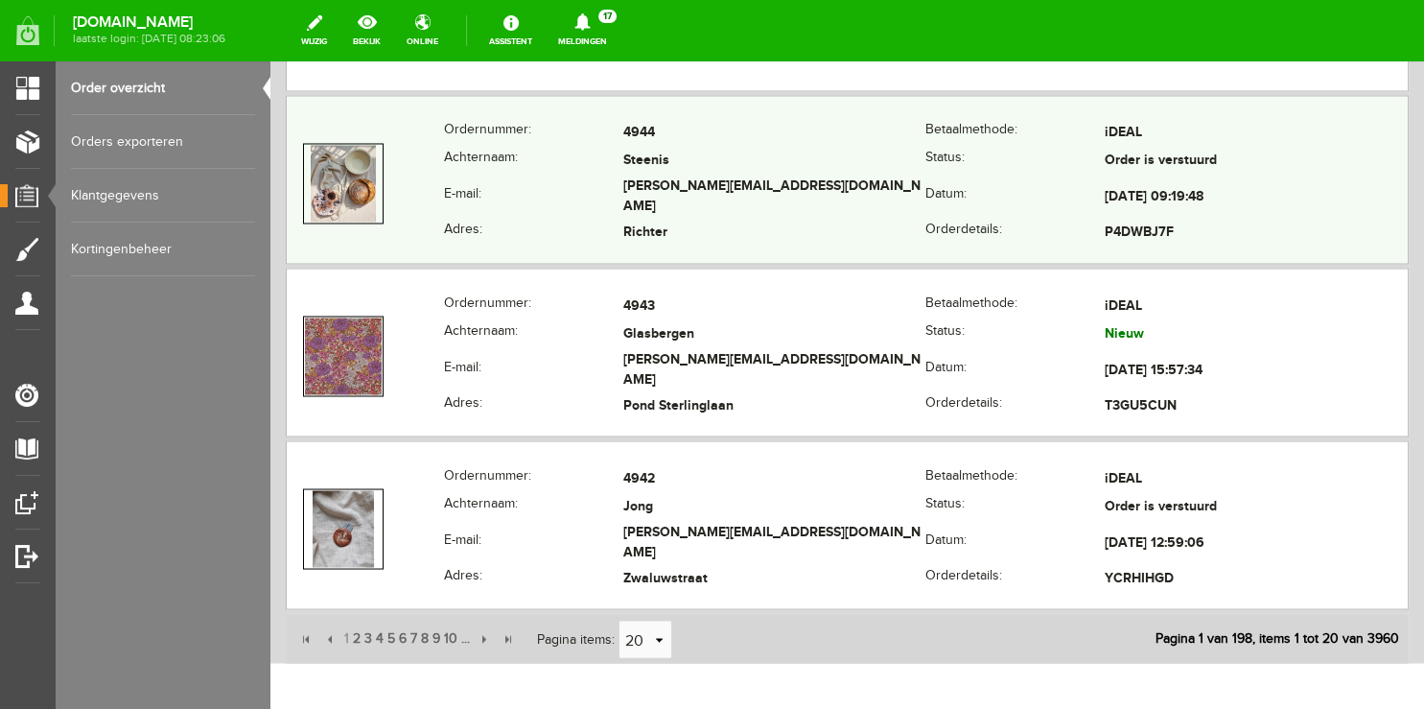
scroll to position [3422, 0]
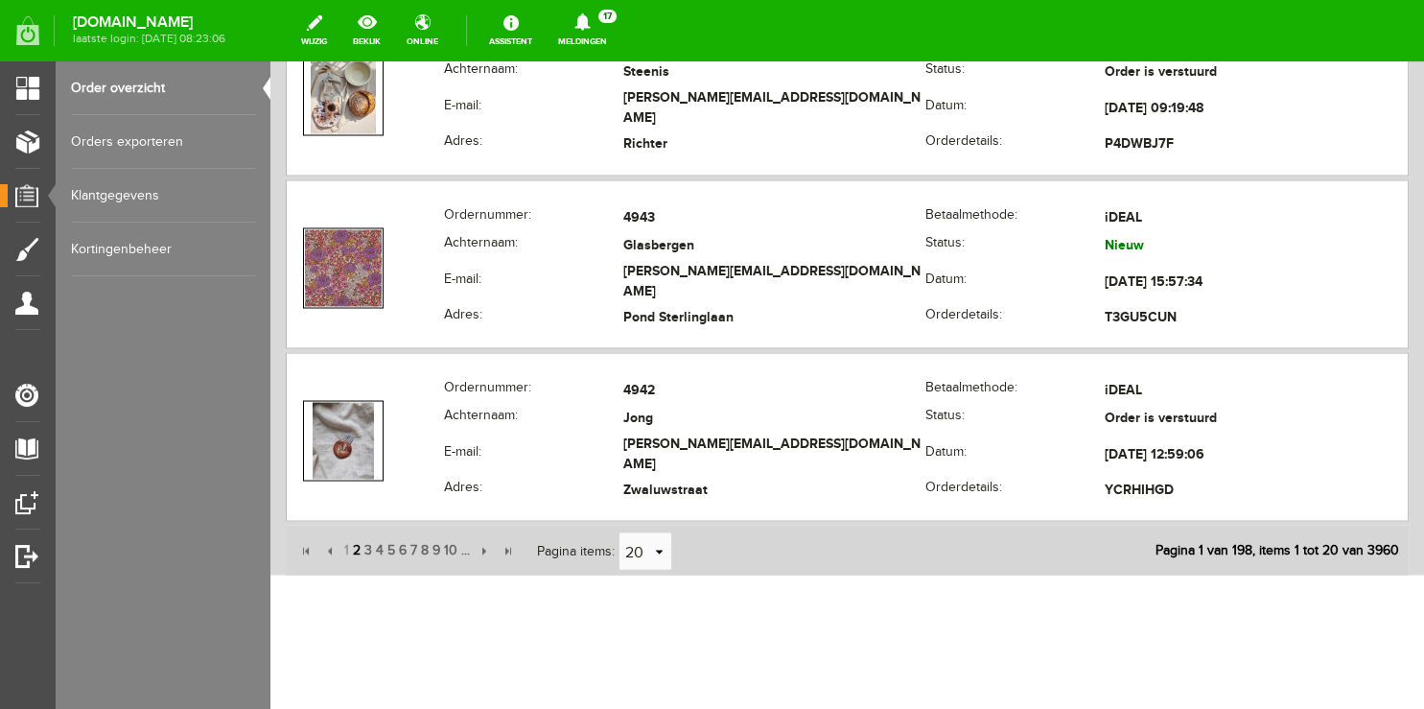
click at [360, 538] on span "2" at bounding box center [357, 549] width 12 height 38
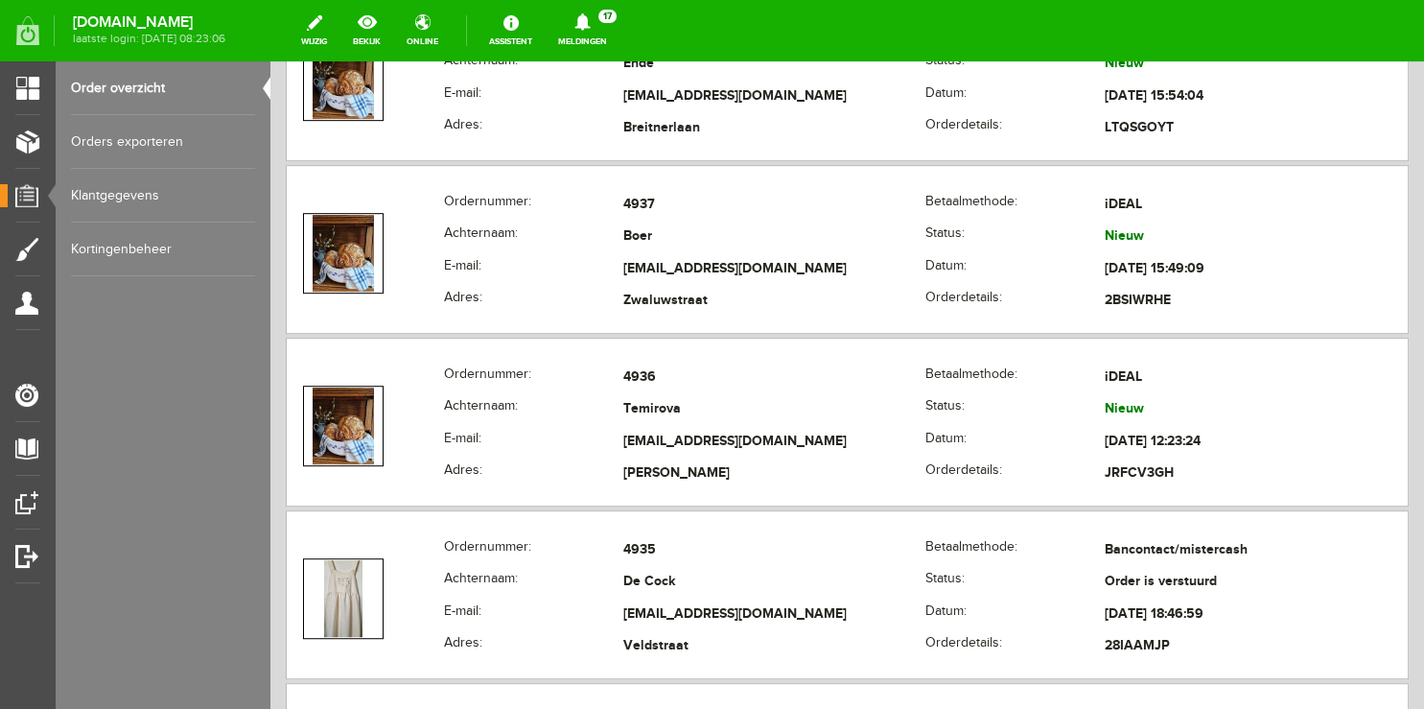
scroll to position [991, 0]
